Goal: Task Accomplishment & Management: Manage account settings

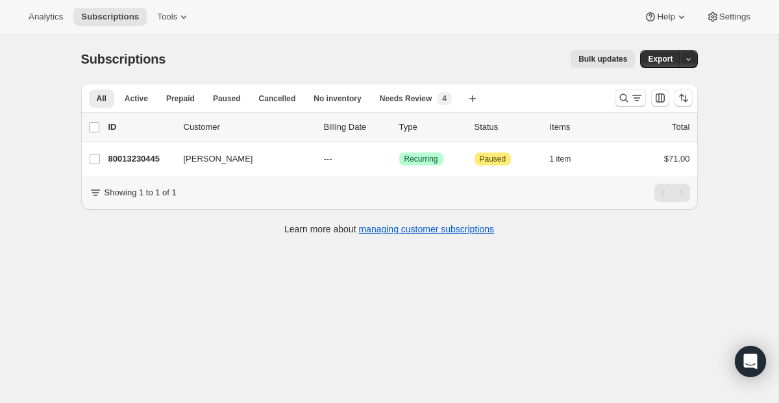
click at [626, 88] on div at bounding box center [654, 98] width 88 height 26
click at [624, 97] on icon "Search and filter results" at bounding box center [624, 98] width 13 height 13
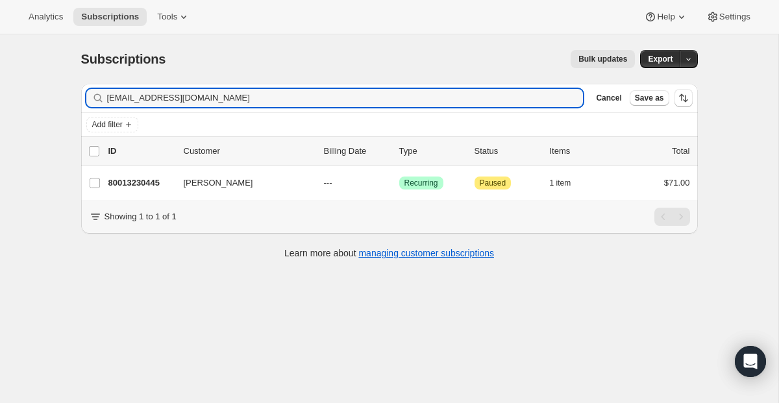
drag, startPoint x: 148, startPoint y: 93, endPoint x: -5, endPoint y: 73, distance: 153.9
click at [0, 73] on html "Analytics Subscriptions Tools Help Settings Skip to content Subscriptions. This…" at bounding box center [389, 201] width 779 height 403
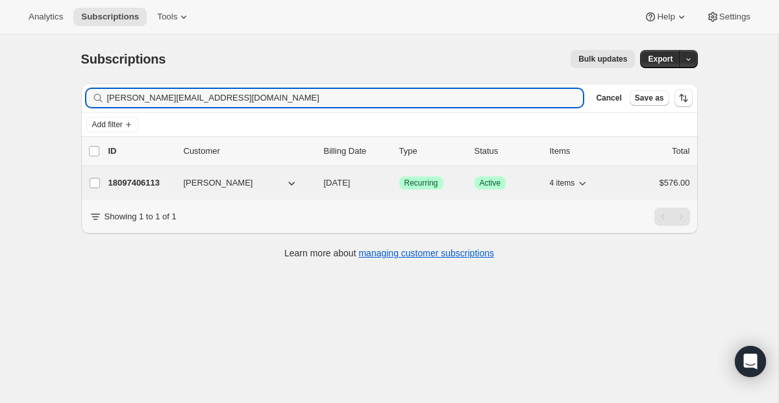
type input "[PERSON_NAME][EMAIL_ADDRESS][DOMAIN_NAME]"
click at [420, 184] on span "Recurring" at bounding box center [422, 183] width 34 height 10
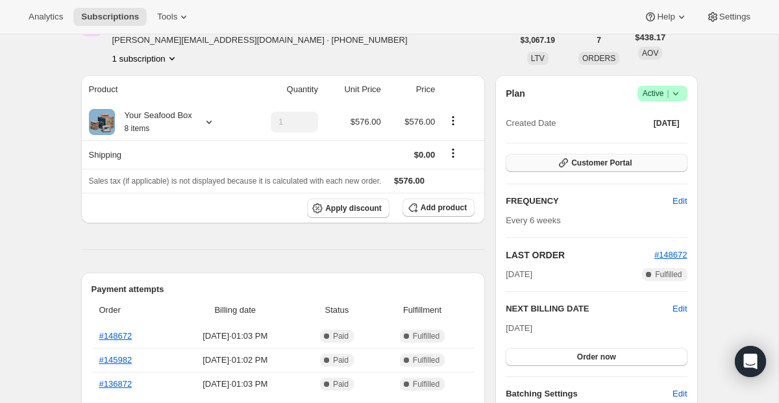
scroll to position [24, 0]
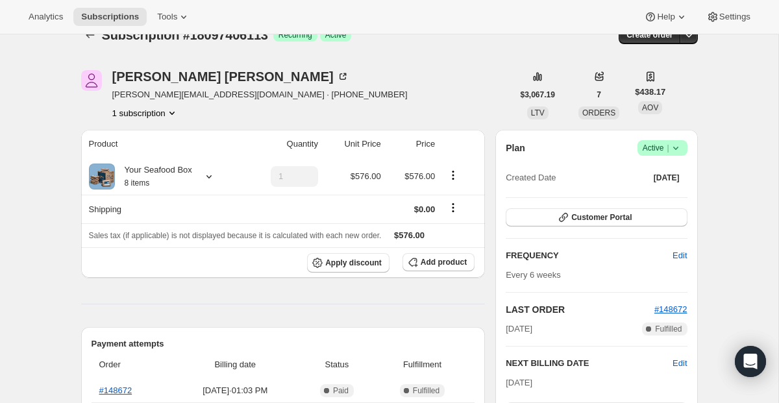
click at [656, 144] on span "Active |" at bounding box center [663, 148] width 40 height 13
click at [657, 200] on span "Cancel subscription" at bounding box center [657, 196] width 73 height 10
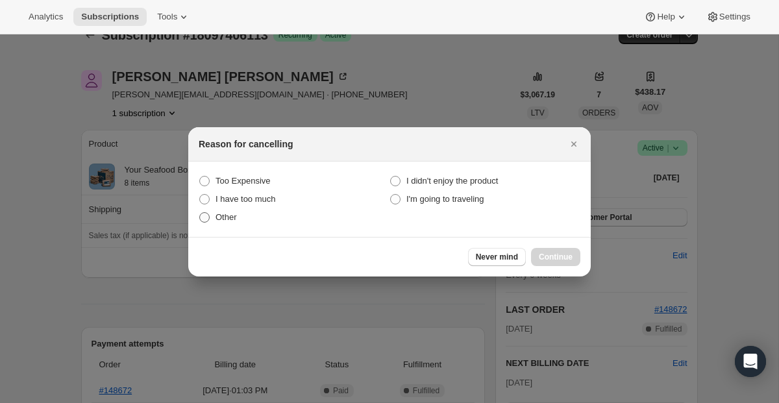
click at [235, 216] on span "Other" at bounding box center [226, 217] width 21 height 10
click at [200, 213] on input "Other" at bounding box center [199, 212] width 1 height 1
radio input "true"
click at [557, 260] on span "Continue" at bounding box center [556, 257] width 34 height 10
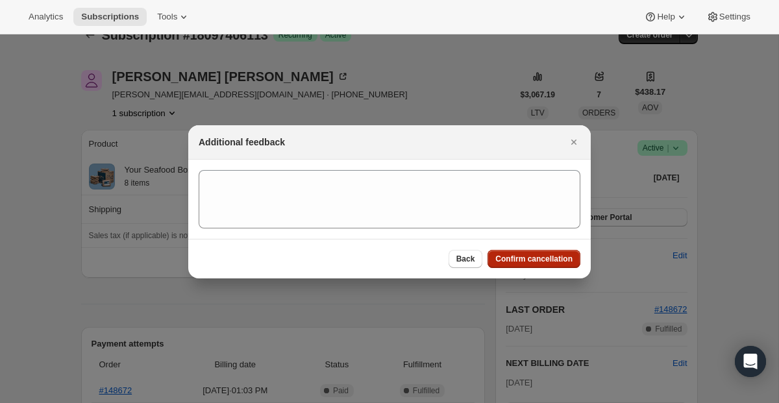
click at [557, 260] on span "Confirm cancellation" at bounding box center [534, 259] width 77 height 10
